Goal: Information Seeking & Learning: Learn about a topic

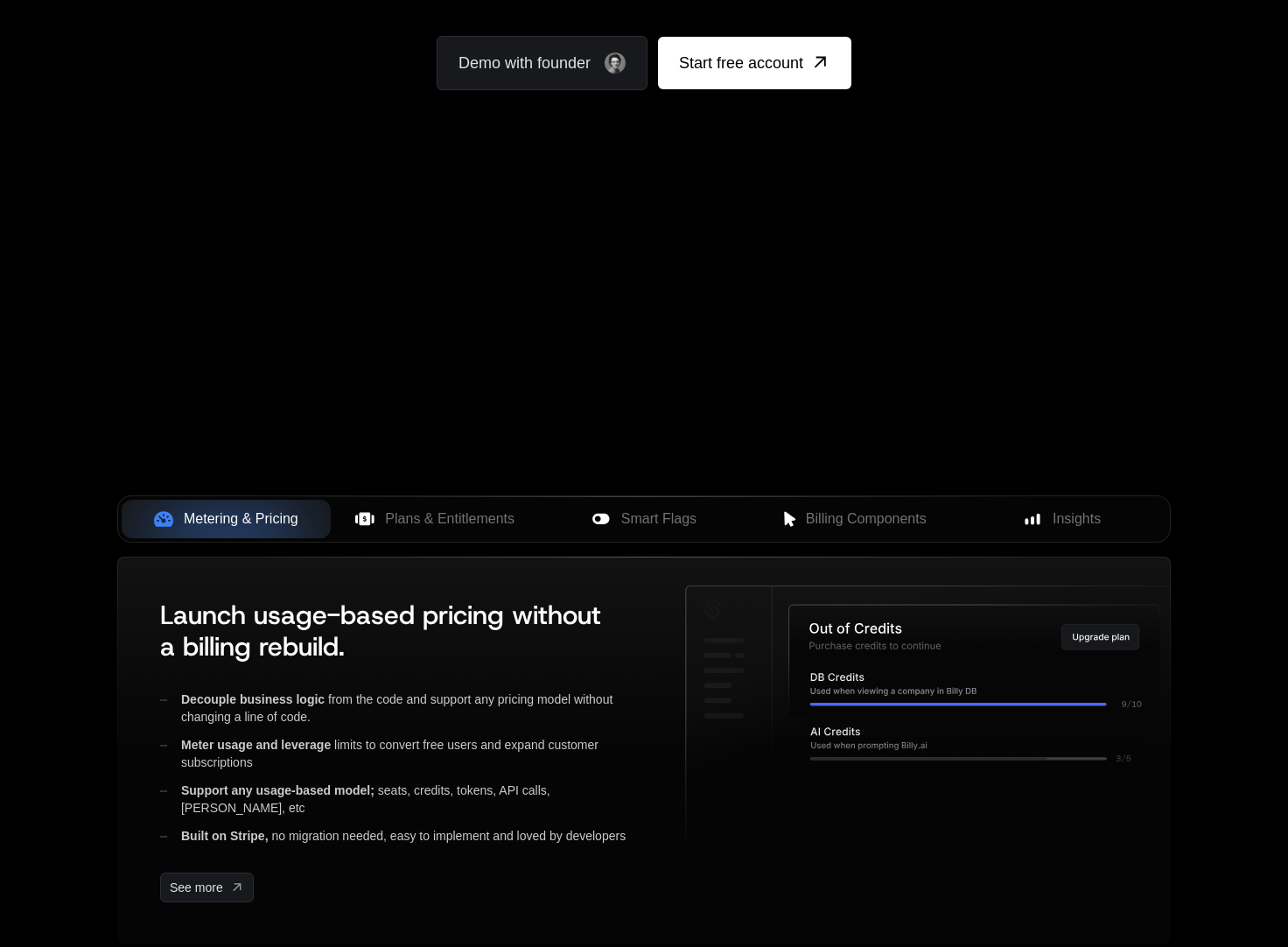
scroll to position [750, 0]
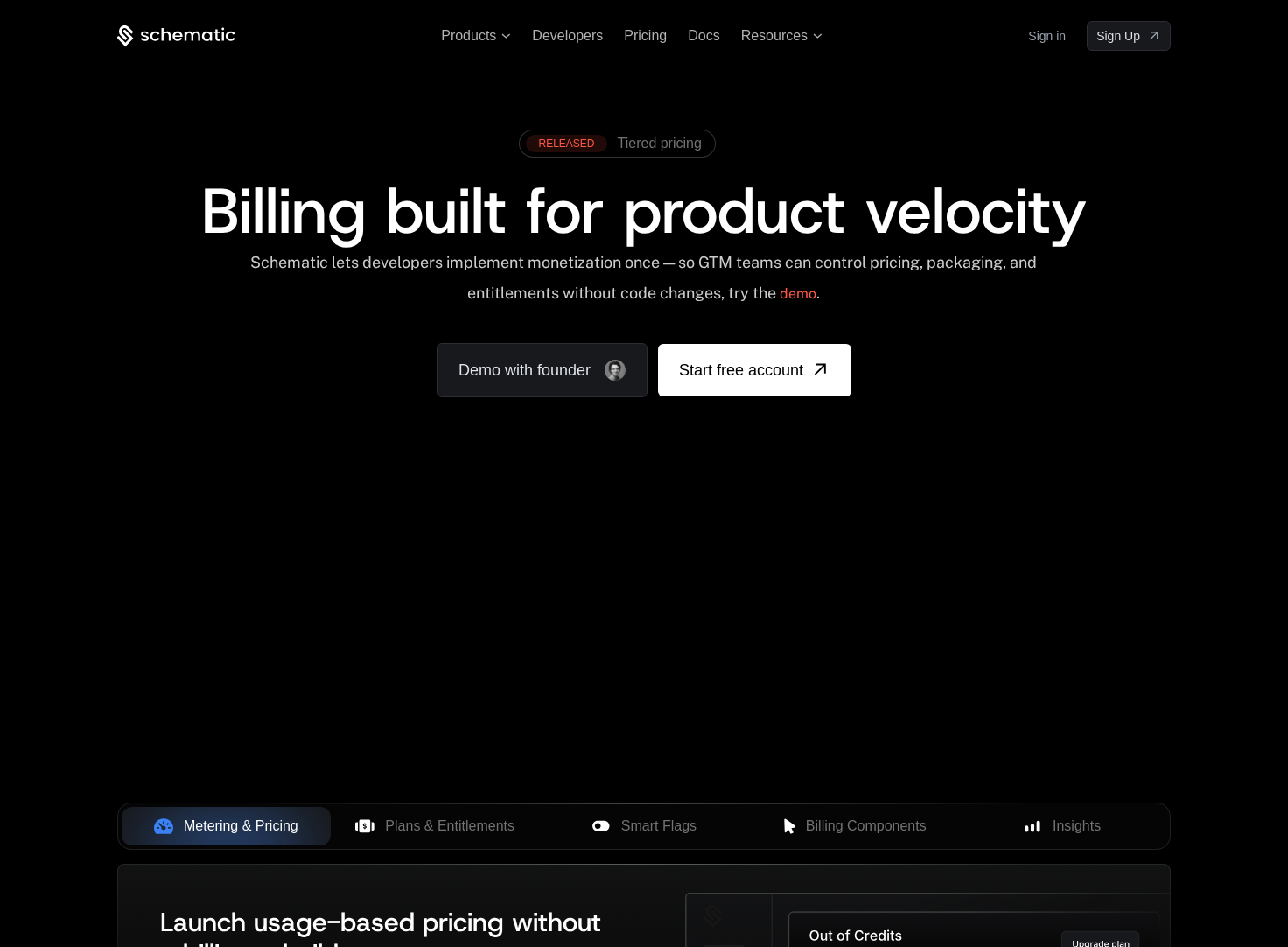
click at [1063, 51] on div "RELEASED Tiered pricing Billing built for product velocity Schematic lets devel…" at bounding box center [644, 259] width 1137 height 416
click at [781, 37] on span "Resources" at bounding box center [774, 36] width 67 height 16
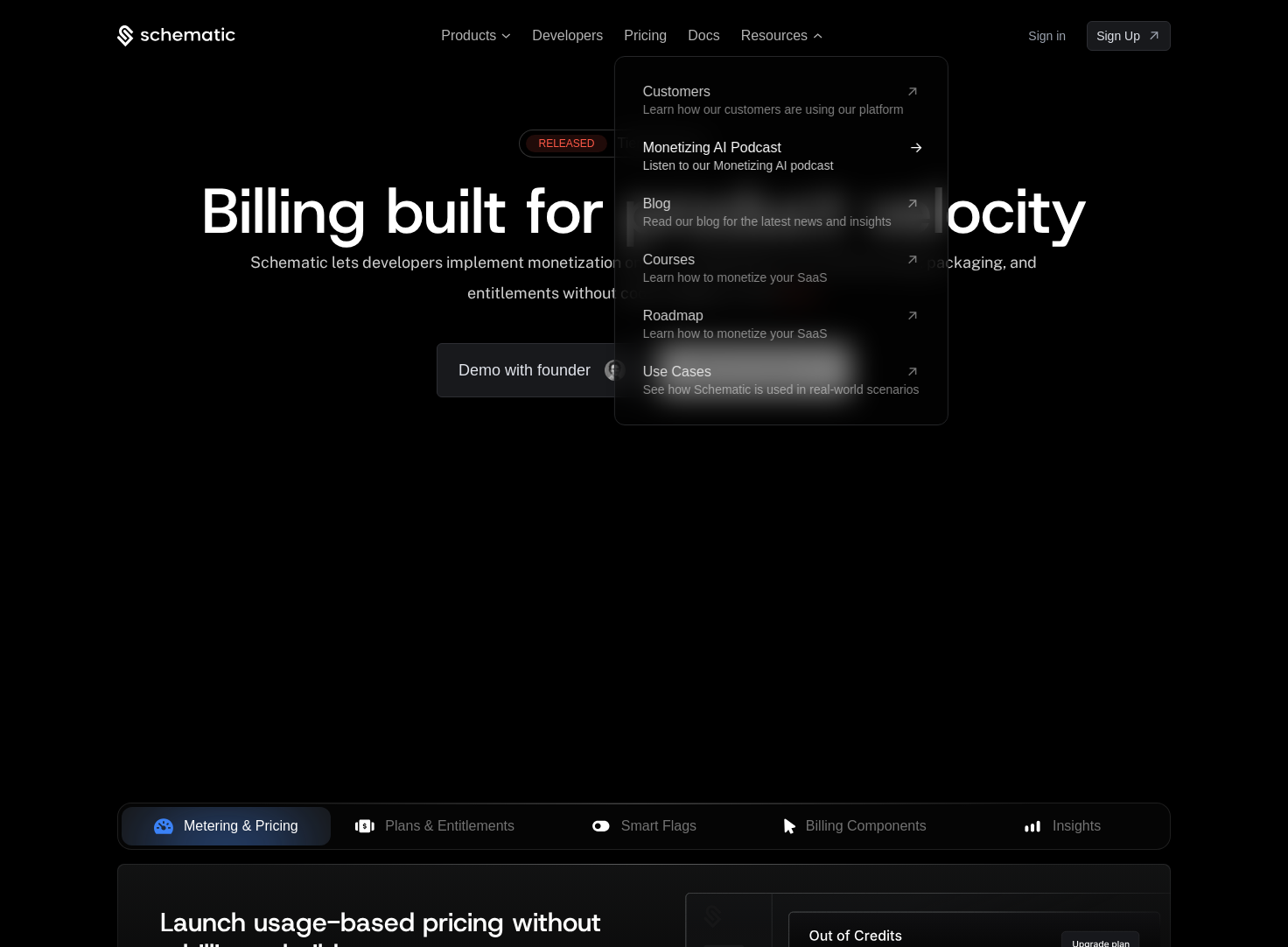
click at [681, 153] on span "Monetizing AI Podcast" at bounding box center [770, 147] width 256 height 14
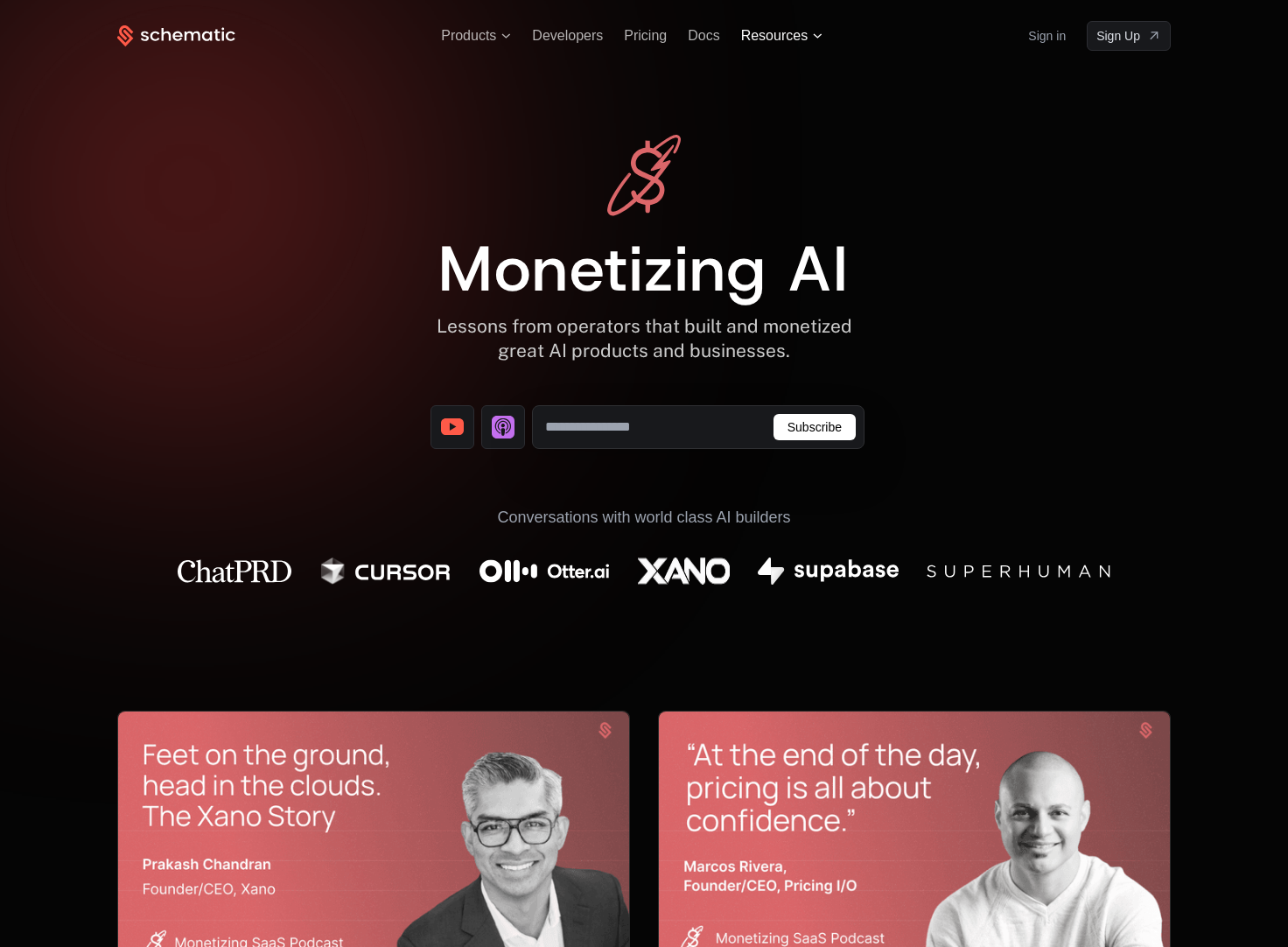
click at [788, 42] on span "Resources" at bounding box center [774, 36] width 67 height 16
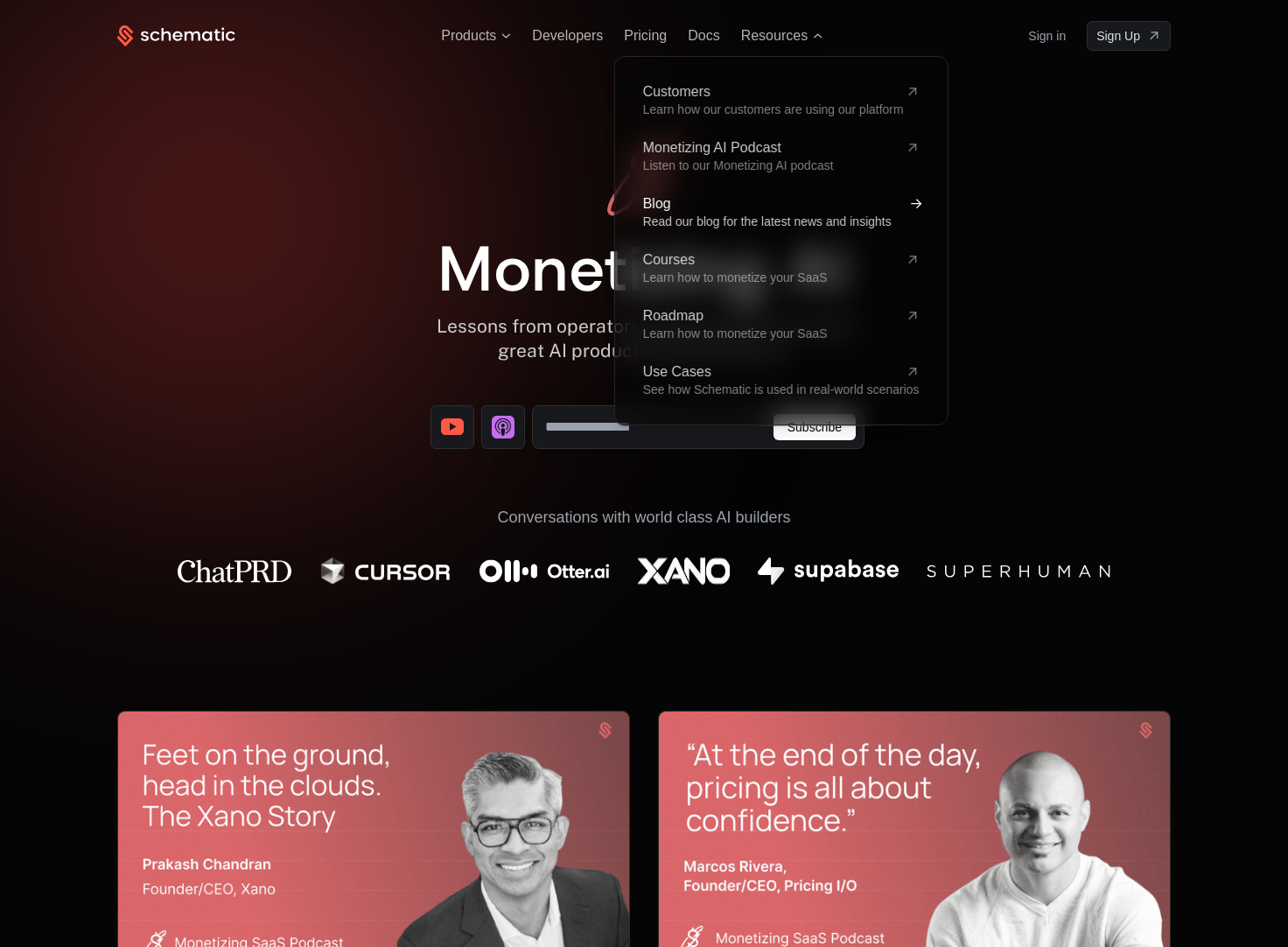
click at [667, 216] on span "Read our blog for the latest news and insights" at bounding box center [767, 221] width 248 height 14
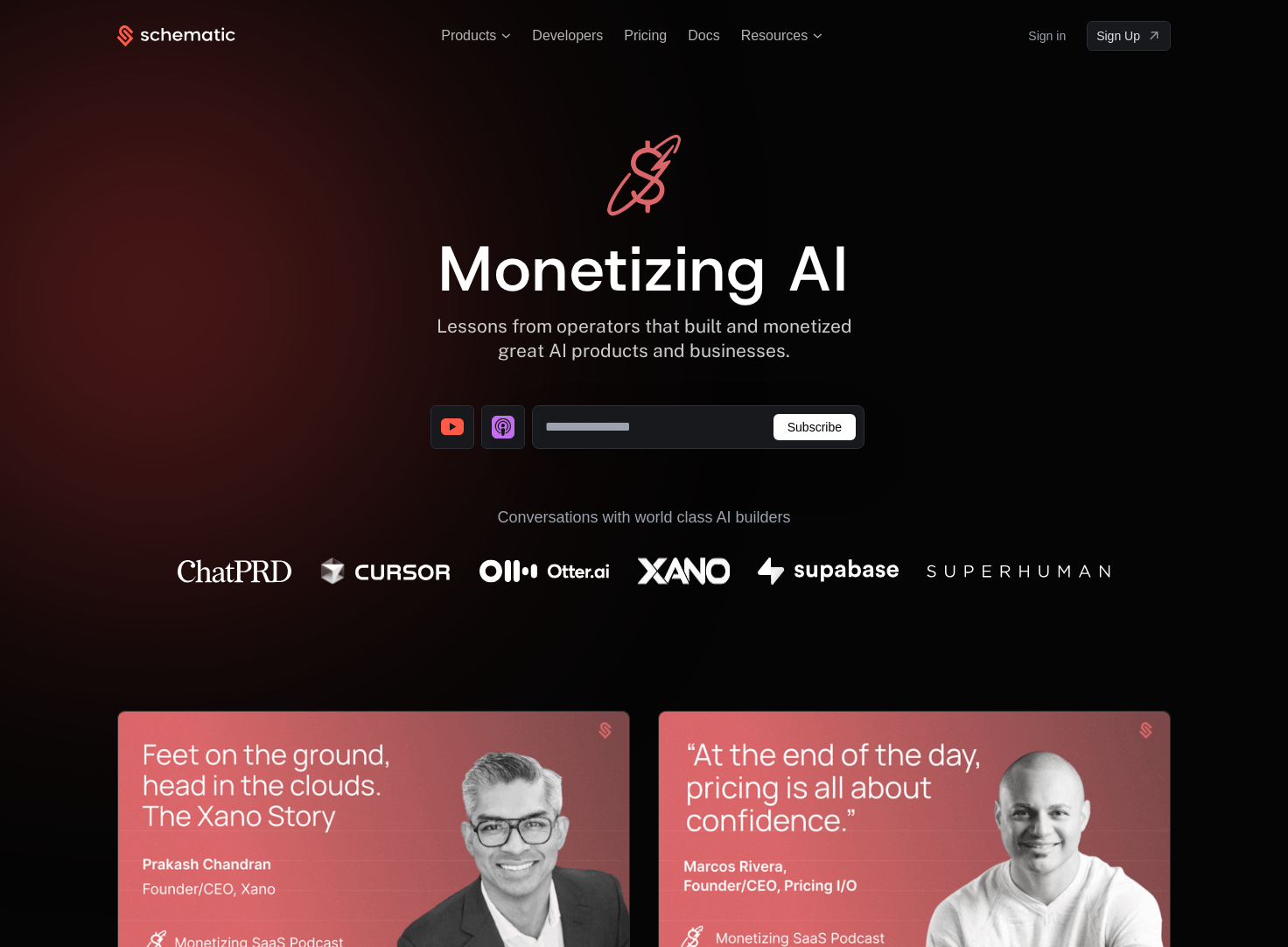
click at [207, 37] on icon at bounding box center [175, 37] width 118 height 22
